Goal: Information Seeking & Learning: Learn about a topic

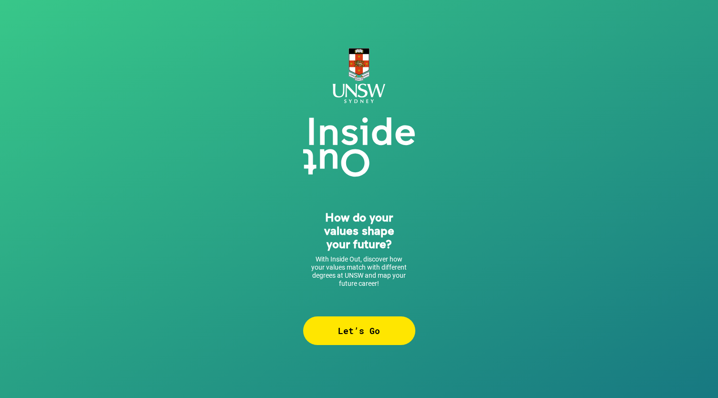
click at [359, 332] on div "Let’s Go" at bounding box center [359, 331] width 112 height 29
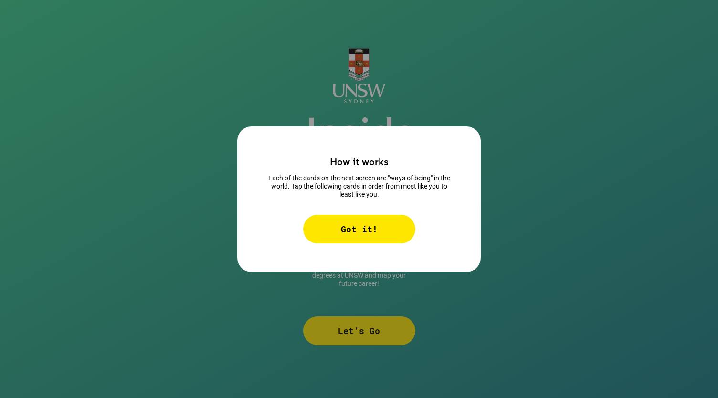
click at [347, 226] on div "Got it!" at bounding box center [359, 229] width 112 height 29
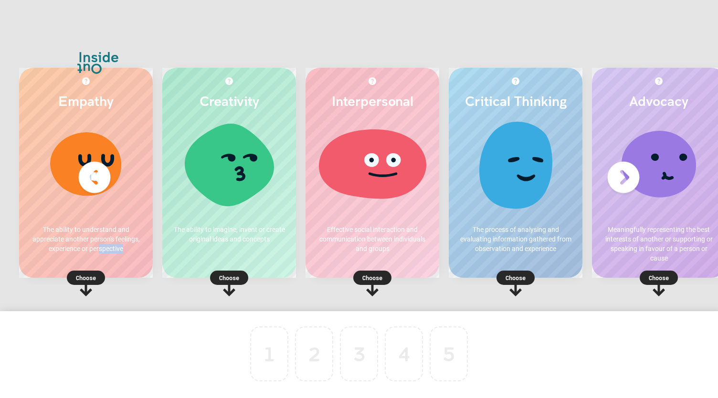
drag, startPoint x: 100, startPoint y: 257, endPoint x: 127, endPoint y: 270, distance: 29.7
click at [127, 270] on div "Empathy The ability to understand and appreciate another person's feelings, exp…" at bounding box center [86, 173] width 134 height 210
click at [129, 312] on div "1 2 3 4 5 To pick up a draggable item, press the space bar. While dragging, use…" at bounding box center [359, 366] width 718 height 111
click at [128, 330] on div "1 2 3 4 5 To pick up a draggable item, press the space bar. While dragging, use…" at bounding box center [359, 366] width 718 height 111
drag, startPoint x: 177, startPoint y: 310, endPoint x: 217, endPoint y: 309, distance: 39.7
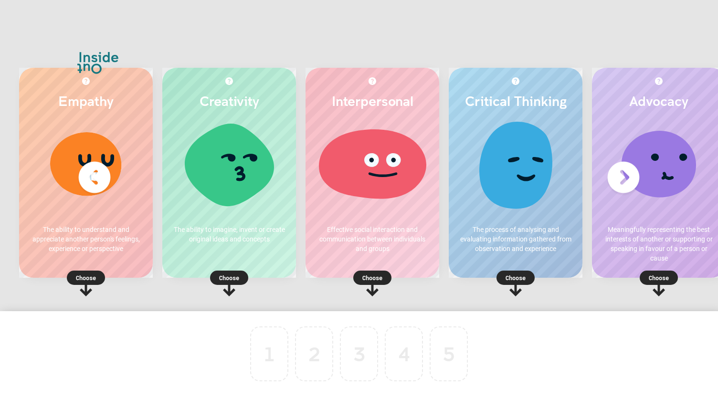
click at [217, 309] on div "Empathy The ability to understand and appreciate another person's feelings, exp…" at bounding box center [359, 199] width 718 height 358
click at [90, 274] on p "Choose" at bounding box center [86, 278] width 134 height 10
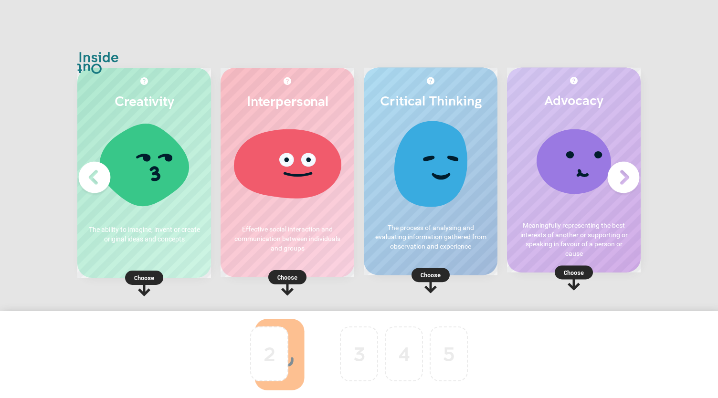
drag, startPoint x: 276, startPoint y: 334, endPoint x: 327, endPoint y: 338, distance: 51.3
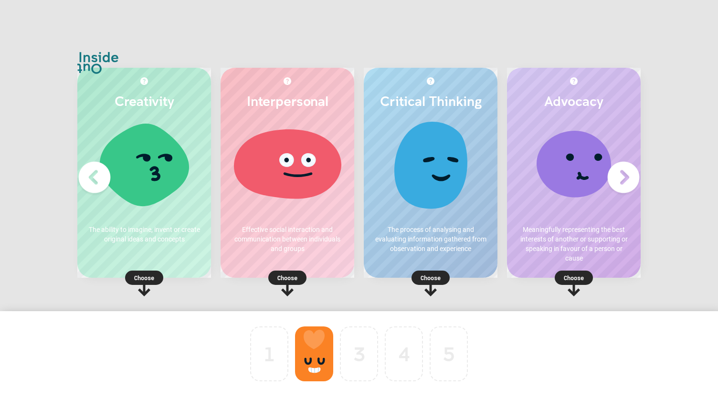
click at [288, 277] on p "Choose" at bounding box center [288, 278] width 134 height 10
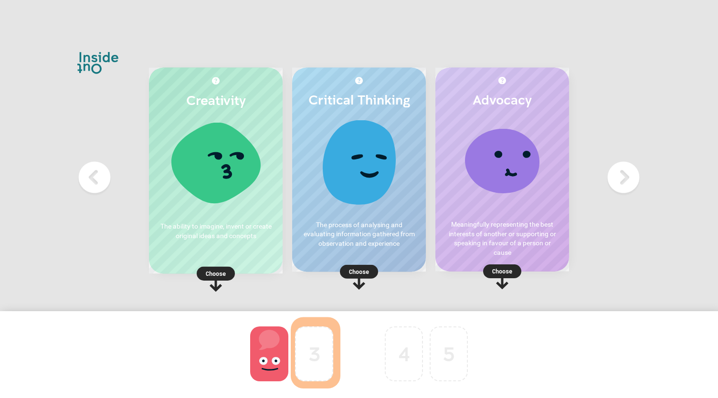
drag, startPoint x: 308, startPoint y: 362, endPoint x: 356, endPoint y: 359, distance: 48.8
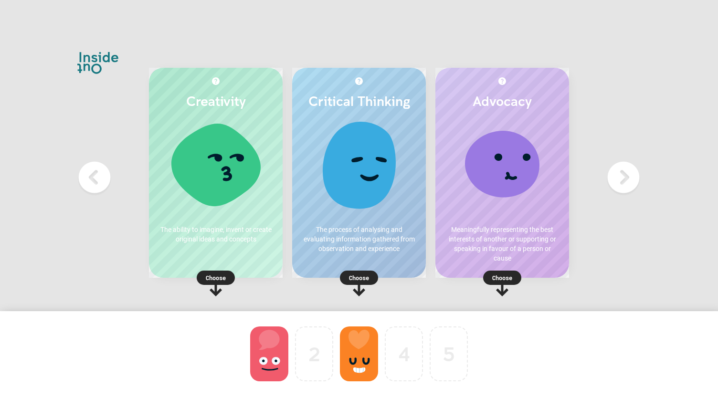
click at [354, 277] on p "Choose" at bounding box center [359, 278] width 134 height 10
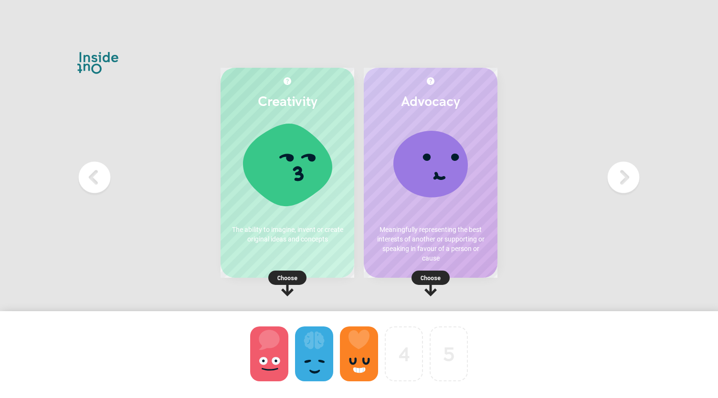
click at [291, 277] on p "Choose" at bounding box center [288, 278] width 134 height 10
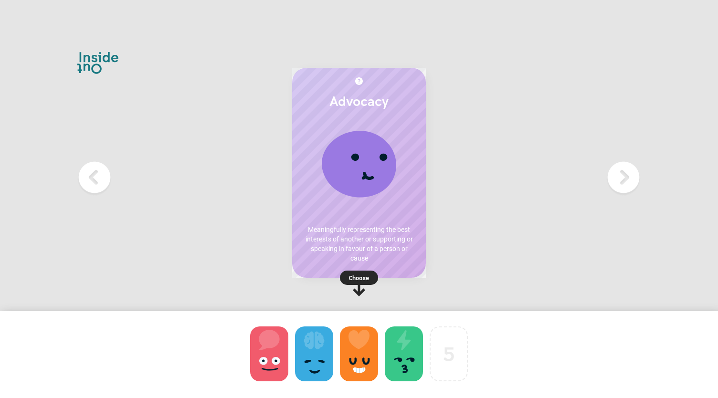
click at [354, 271] on rect at bounding box center [359, 278] width 38 height 14
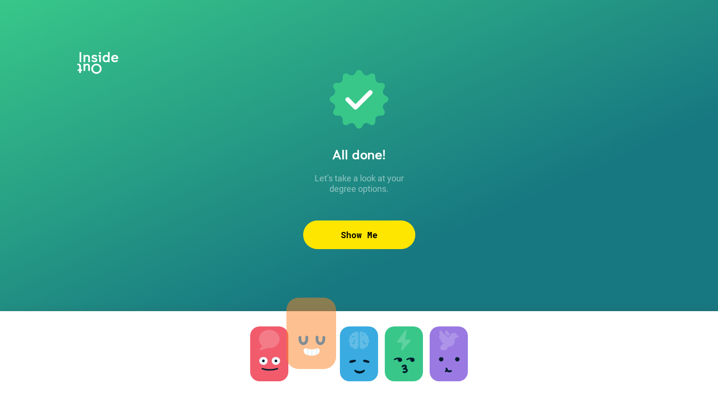
drag, startPoint x: 379, startPoint y: 363, endPoint x: 311, endPoint y: 334, distance: 73.6
click at [311, 334] on div at bounding box center [311, 333] width 45 height 55
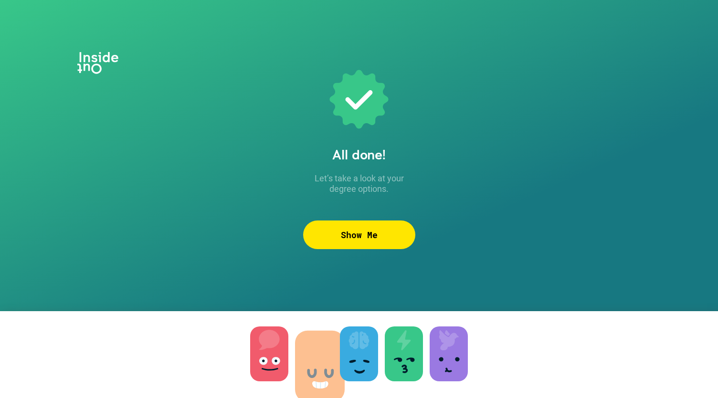
drag, startPoint x: 278, startPoint y: 345, endPoint x: 329, endPoint y: 358, distance: 52.1
click at [373, 236] on div "Show Me" at bounding box center [359, 235] width 112 height 29
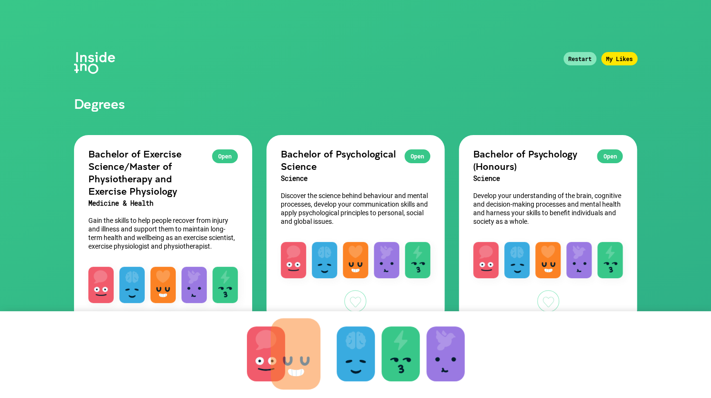
drag, startPoint x: 320, startPoint y: 338, endPoint x: 245, endPoint y: 347, distance: 76.1
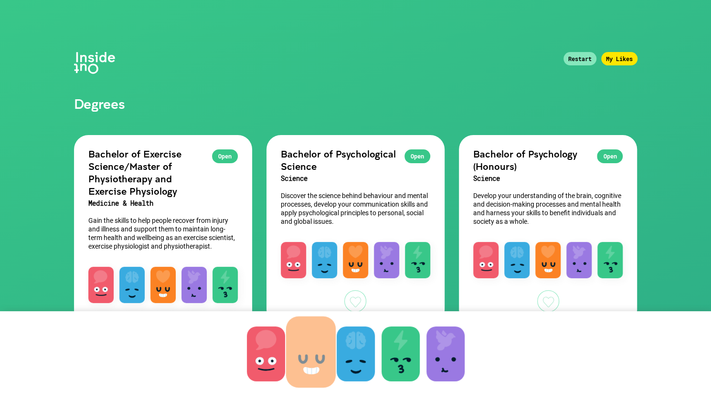
drag, startPoint x: 276, startPoint y: 341, endPoint x: 321, endPoint y: 339, distance: 44.9
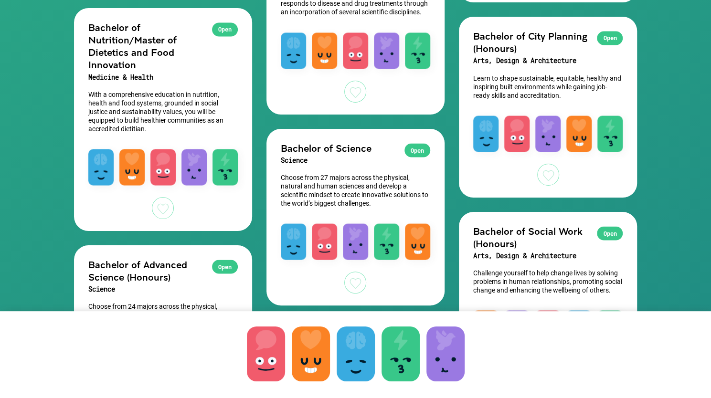
scroll to position [993, 0]
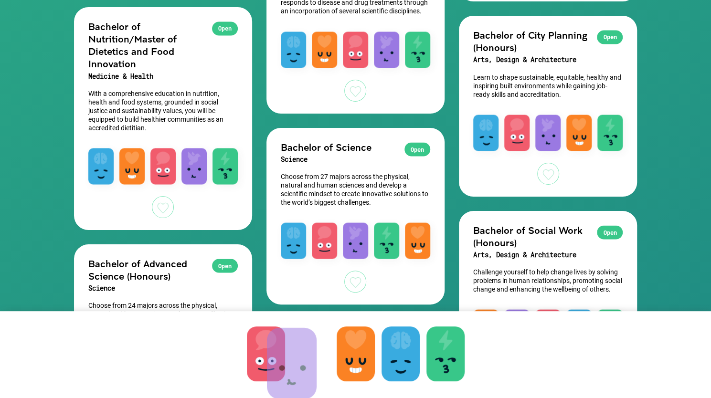
drag, startPoint x: 437, startPoint y: 362, endPoint x: 280, endPoint y: 371, distance: 157.0
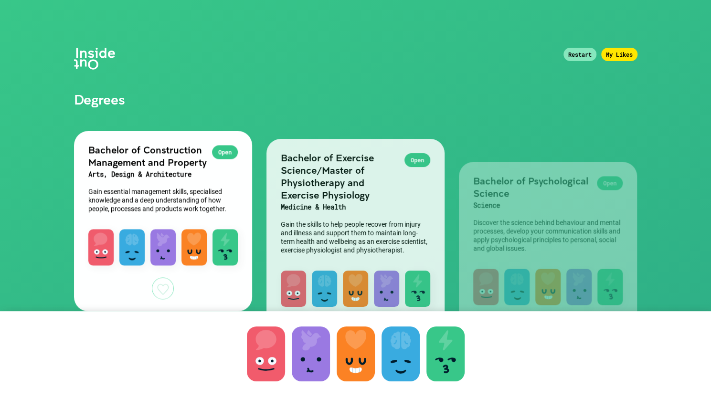
scroll to position [0, 0]
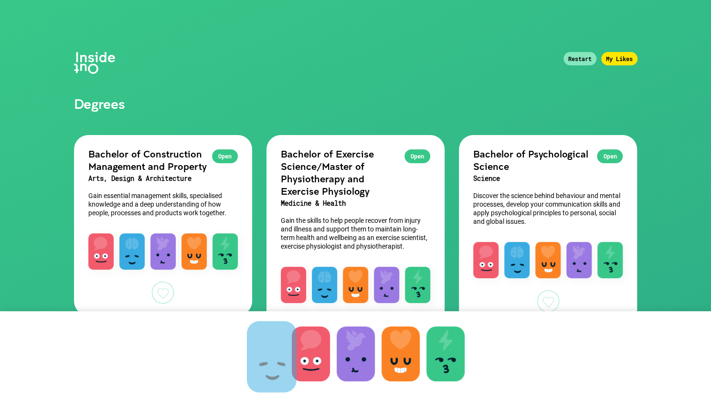
drag, startPoint x: 419, startPoint y: 343, endPoint x: 279, endPoint y: 347, distance: 140.5
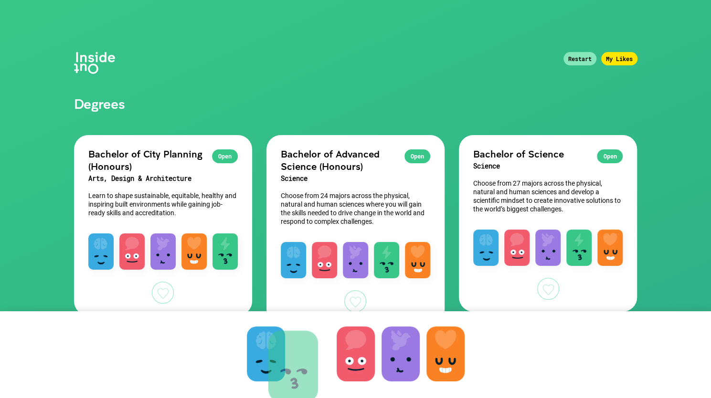
drag, startPoint x: 429, startPoint y: 335, endPoint x: 253, endPoint y: 342, distance: 175.9
click at [271, 342] on div at bounding box center [293, 366] width 45 height 55
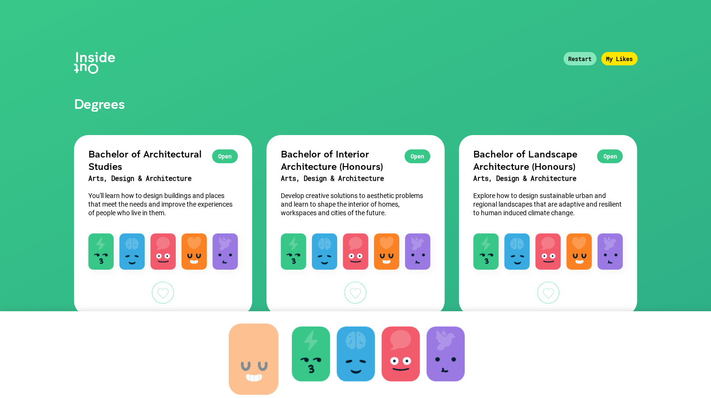
drag, startPoint x: 444, startPoint y: 342, endPoint x: 252, endPoint y: 347, distance: 192.1
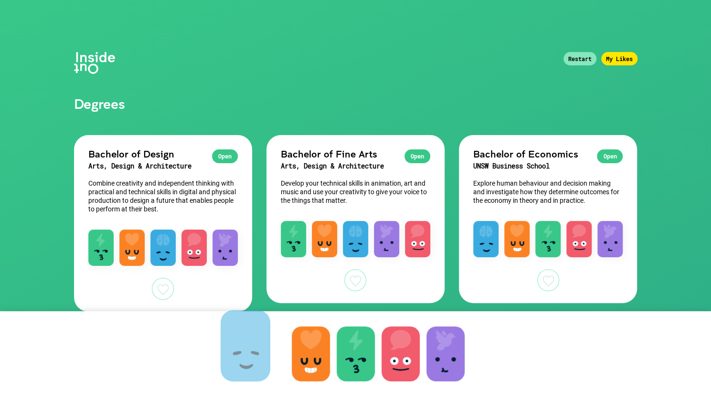
drag, startPoint x: 356, startPoint y: 353, endPoint x: 246, endPoint y: 344, distance: 110.7
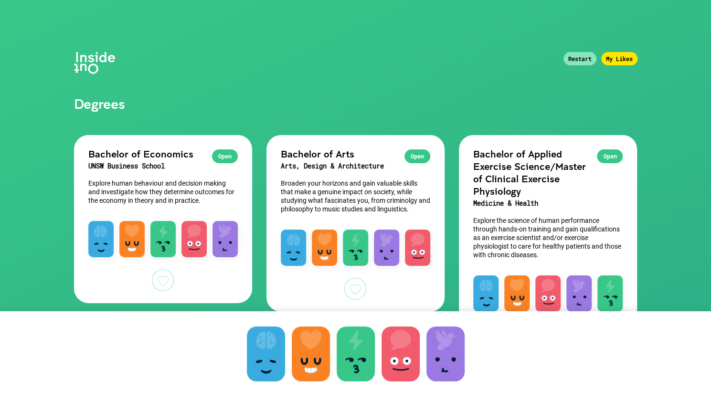
click at [247, 343] on div "To pick up a draggable item, press the space bar. While dragging, use the arrow…" at bounding box center [355, 366] width 711 height 111
drag, startPoint x: 247, startPoint y: 343, endPoint x: 265, endPoint y: 346, distance: 18.8
click at [265, 346] on div "To pick up a draggable item, press the space bar. While dragging, use the arrow…" at bounding box center [355, 366] width 711 height 111
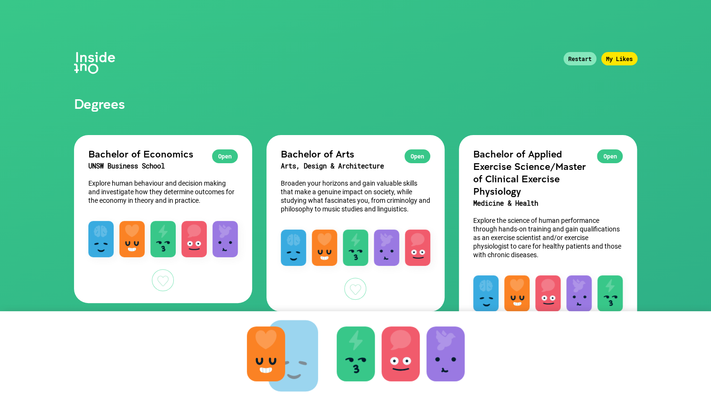
drag, startPoint x: 265, startPoint y: 346, endPoint x: 292, endPoint y: 348, distance: 27.3
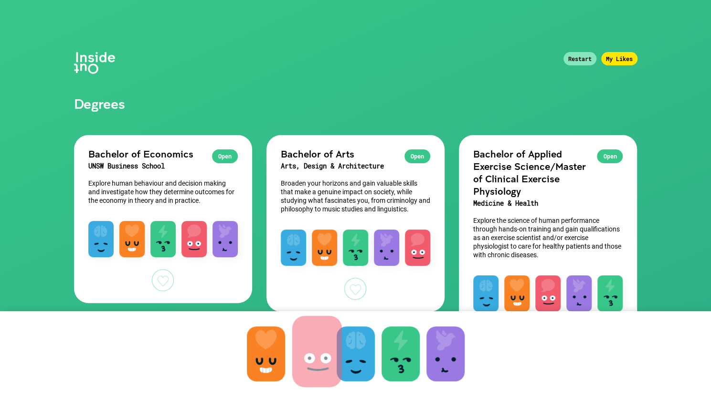
drag, startPoint x: 404, startPoint y: 355, endPoint x: 318, endPoint y: 353, distance: 86.0
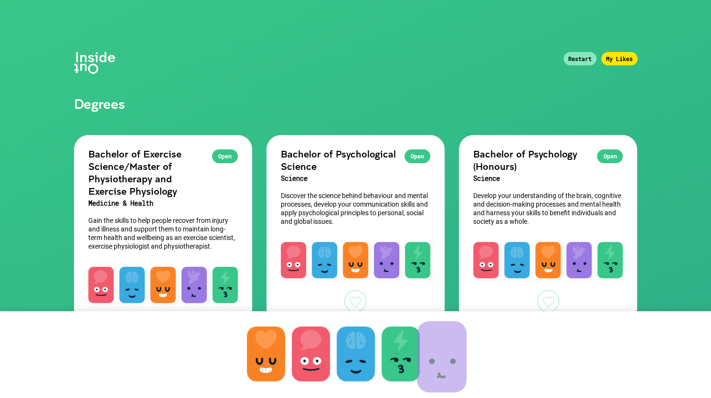
drag, startPoint x: 443, startPoint y: 355, endPoint x: 461, endPoint y: 356, distance: 17.7
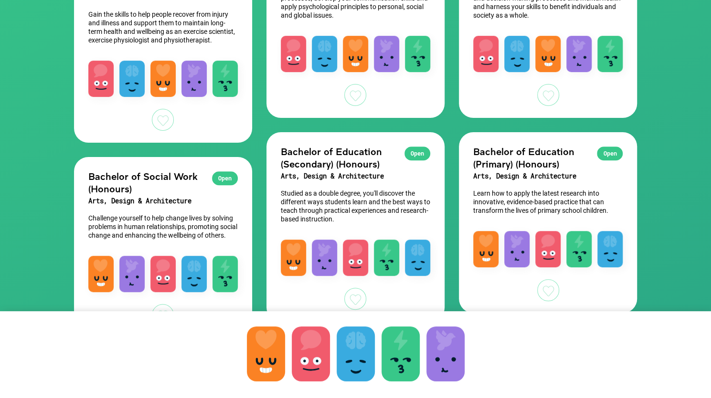
scroll to position [272, 0]
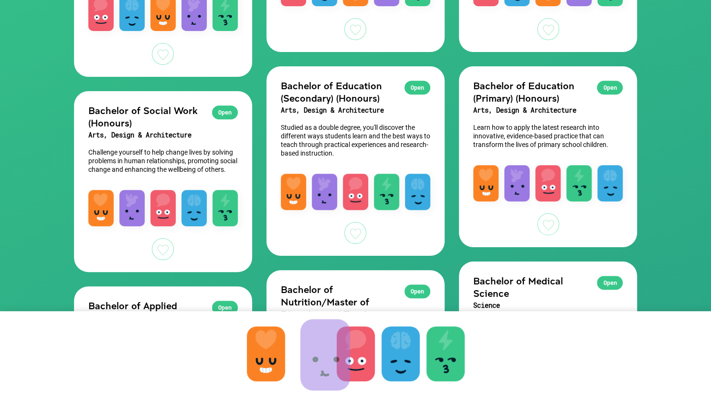
drag, startPoint x: 458, startPoint y: 350, endPoint x: 317, endPoint y: 351, distance: 141.4
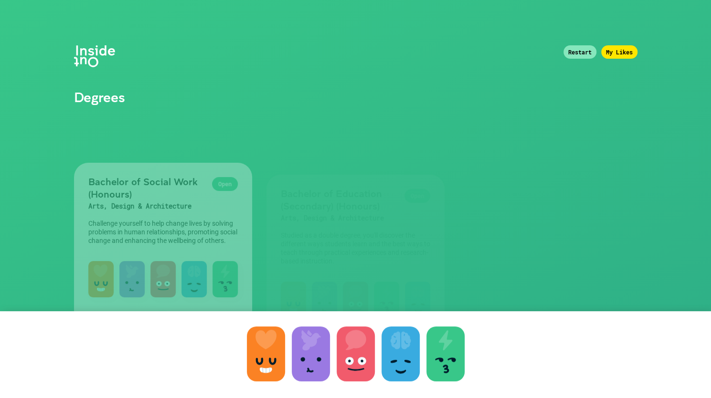
scroll to position [0, 0]
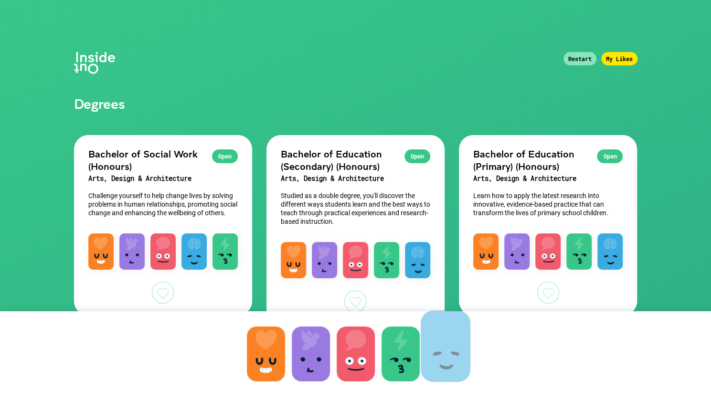
drag, startPoint x: 417, startPoint y: 356, endPoint x: 463, endPoint y: 349, distance: 47.4
